Goal: Information Seeking & Learning: Check status

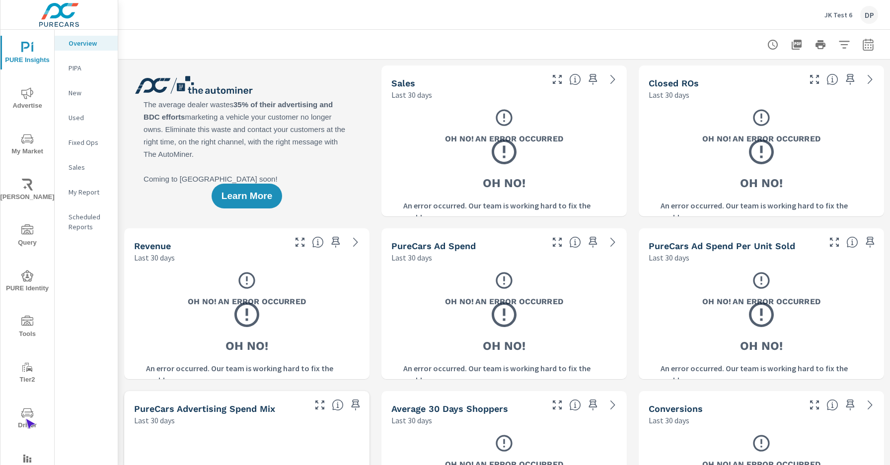
click at [25, 419] on span "Driver" at bounding box center [27, 419] width 48 height 24
